Goal: Navigation & Orientation: Understand site structure

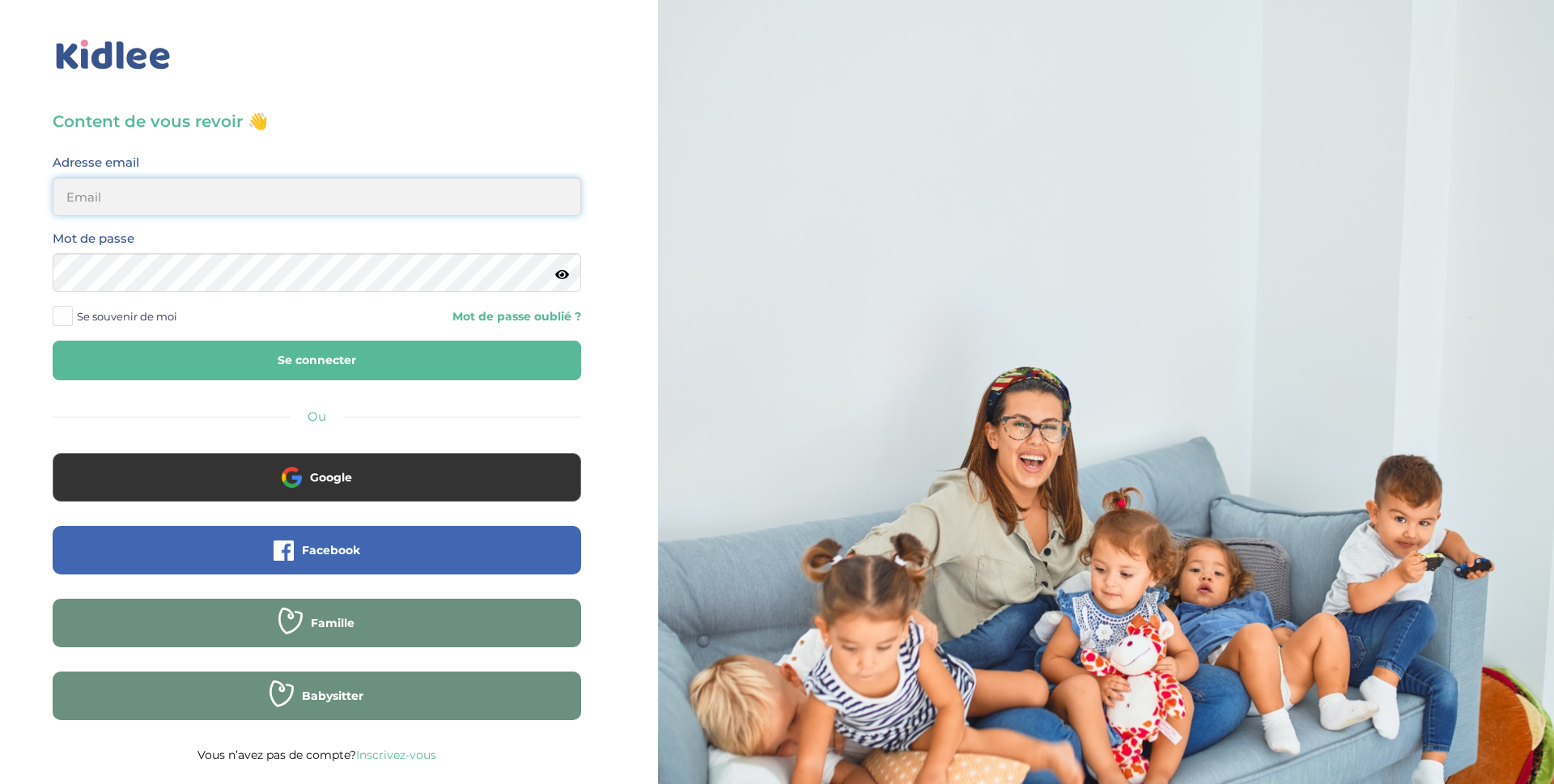
click at [217, 200] on input "email" at bounding box center [316, 197] width 528 height 39
type input "sebastien.coullomb@orange.fr"
click at [53, 340] on button "Se connecter" at bounding box center [316, 360] width 528 height 40
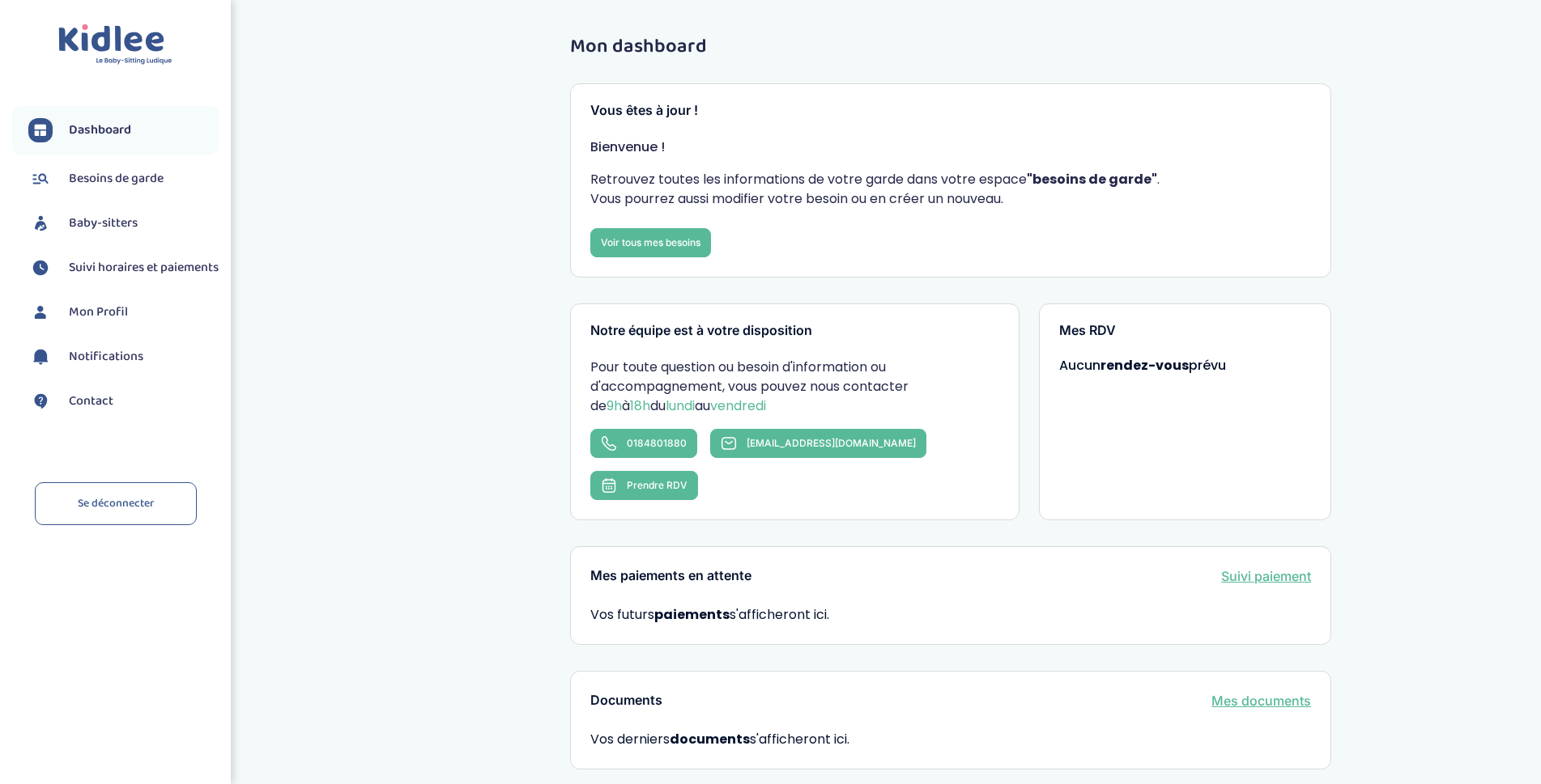
drag, startPoint x: 0, startPoint y: 0, endPoint x: 95, endPoint y: 214, distance: 234.1
click at [95, 214] on span "Baby-sitters" at bounding box center [102, 224] width 69 height 20
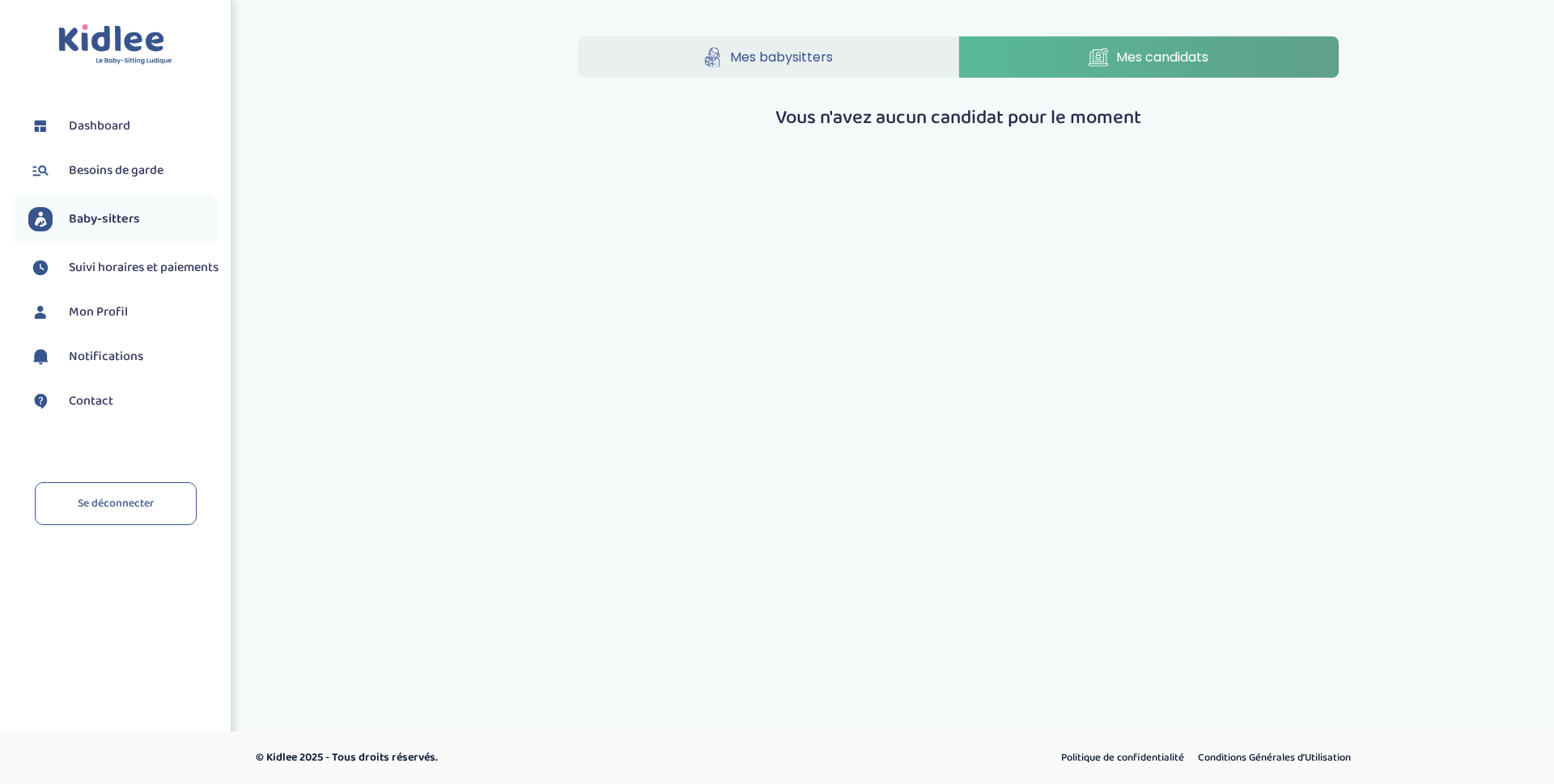
click at [847, 58] on link "Mes babysitters" at bounding box center [768, 57] width 380 height 41
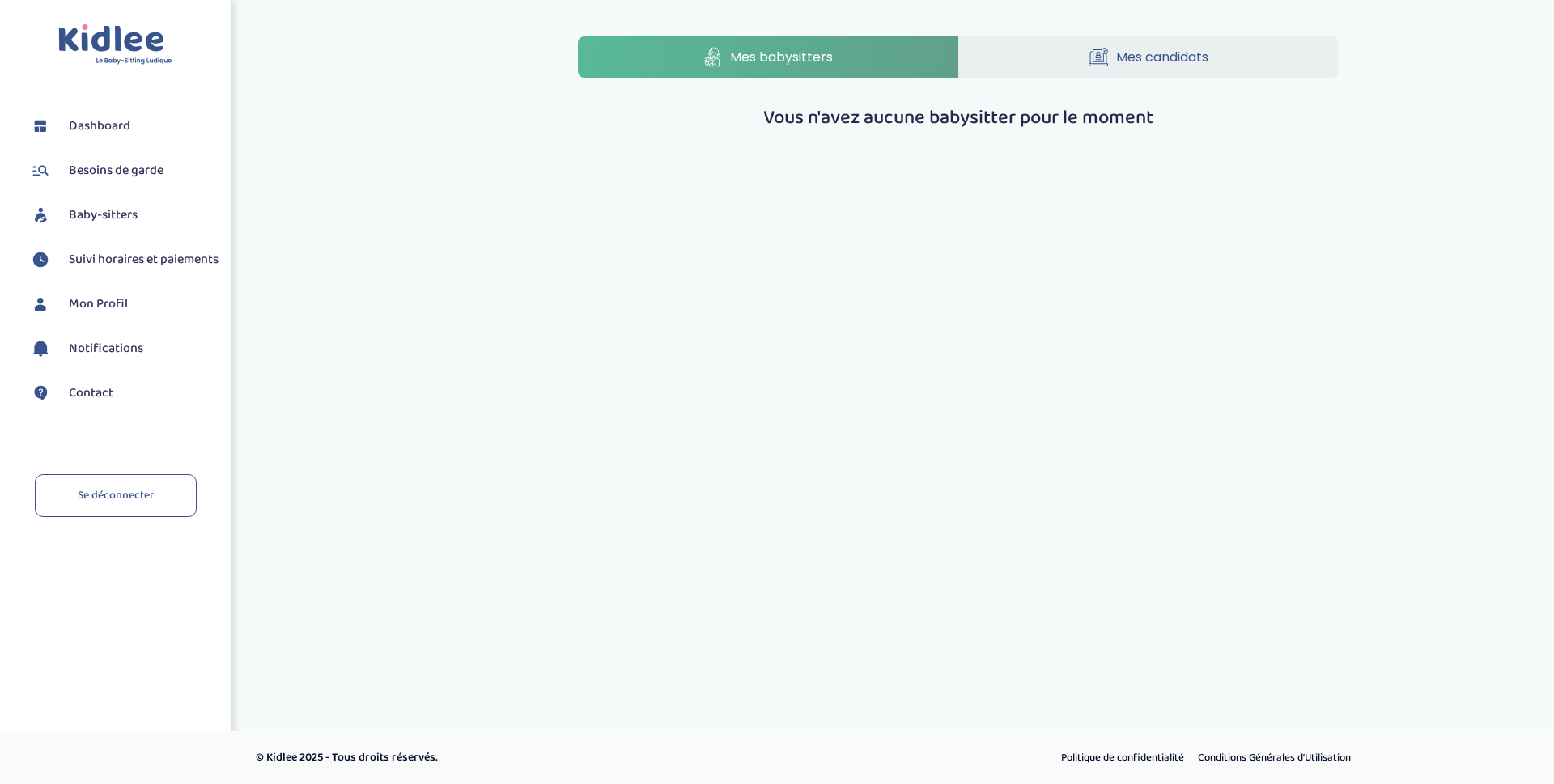
click at [1113, 67] on link "Mes candidats" at bounding box center [1149, 57] width 380 height 41
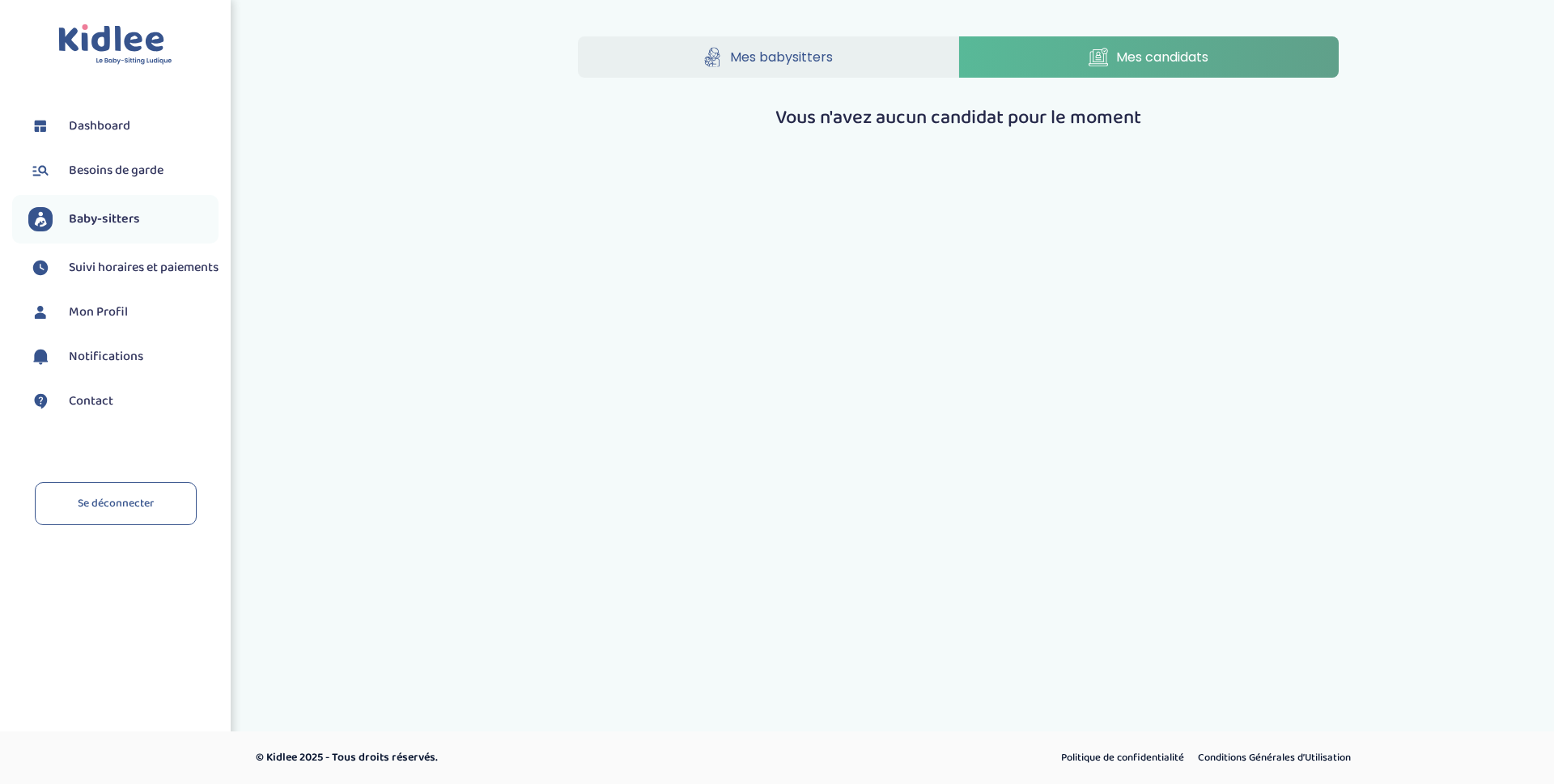
click at [109, 173] on span "Besoins de garde" at bounding box center [116, 171] width 94 height 20
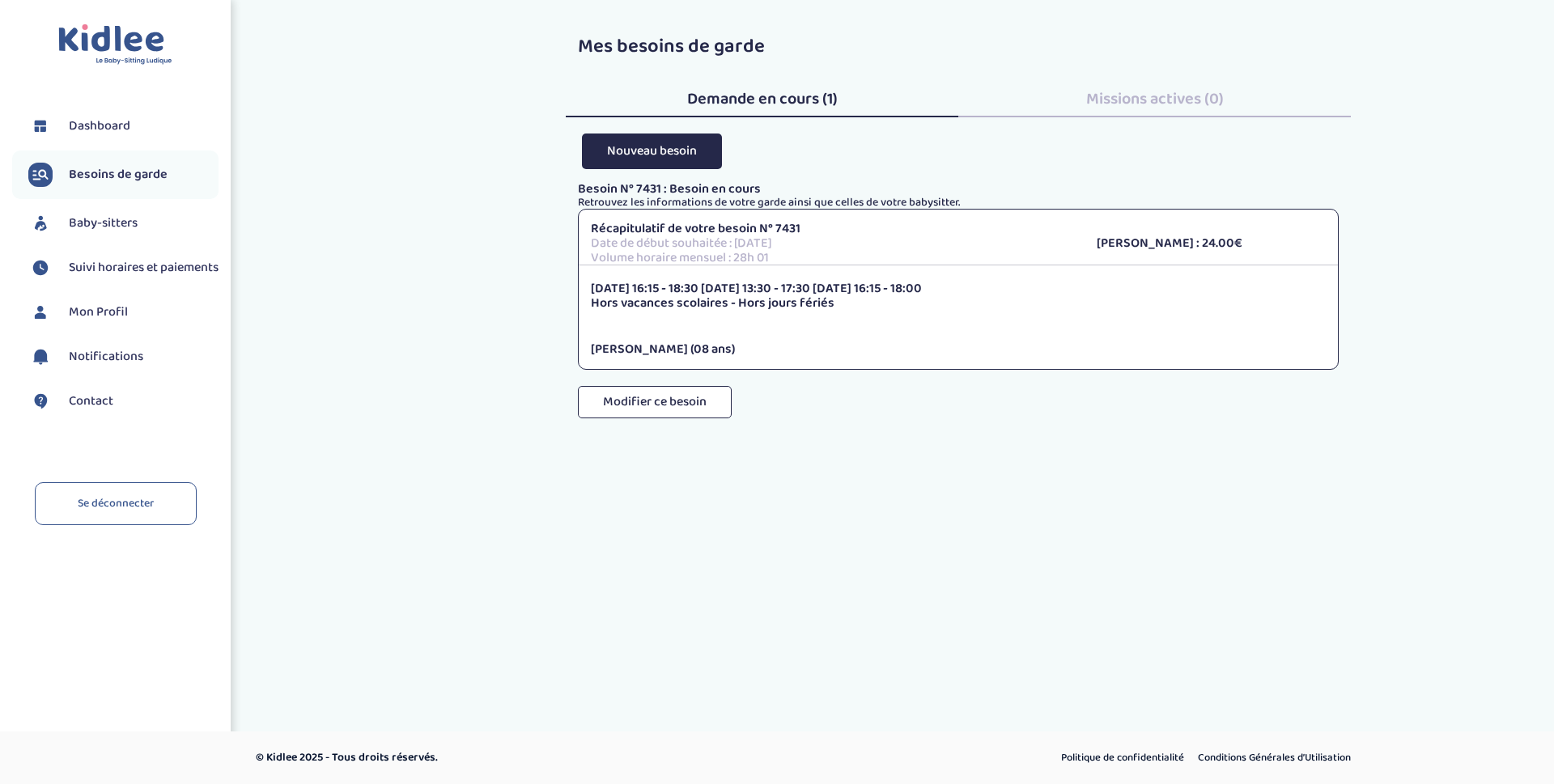
click at [121, 128] on span "Dashboard" at bounding box center [99, 127] width 61 height 20
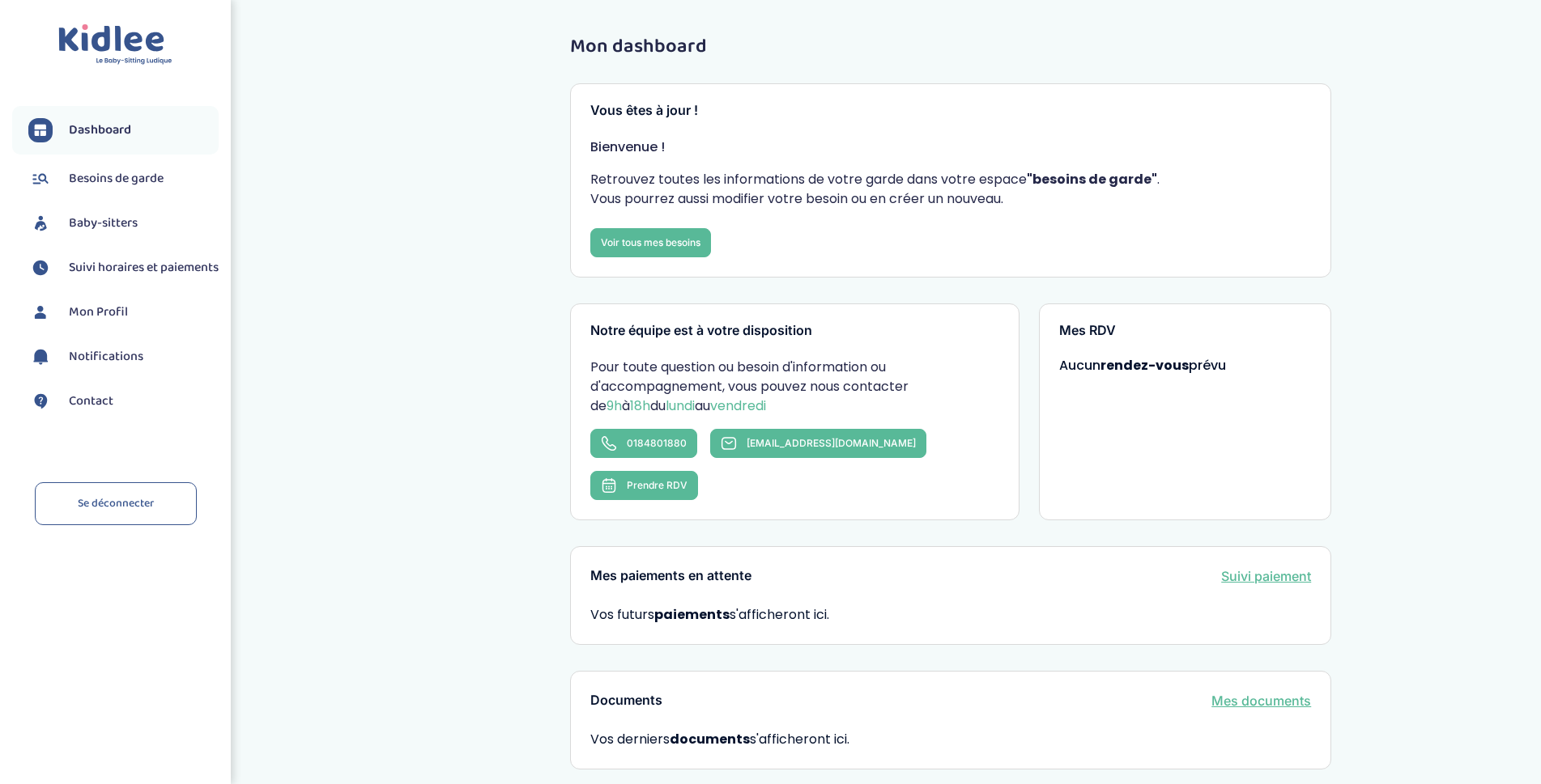
click at [93, 401] on span "Contact" at bounding box center [91, 402] width 45 height 20
